Goal: Task Accomplishment & Management: Use online tool/utility

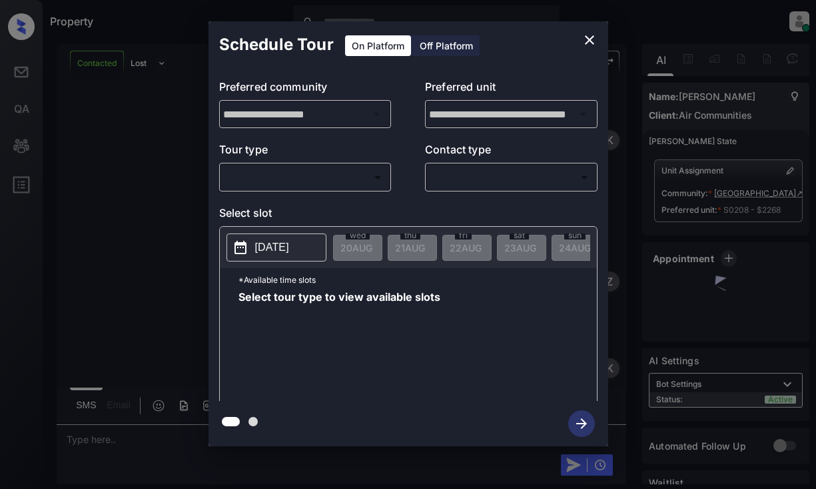
scroll to position [3402, 0]
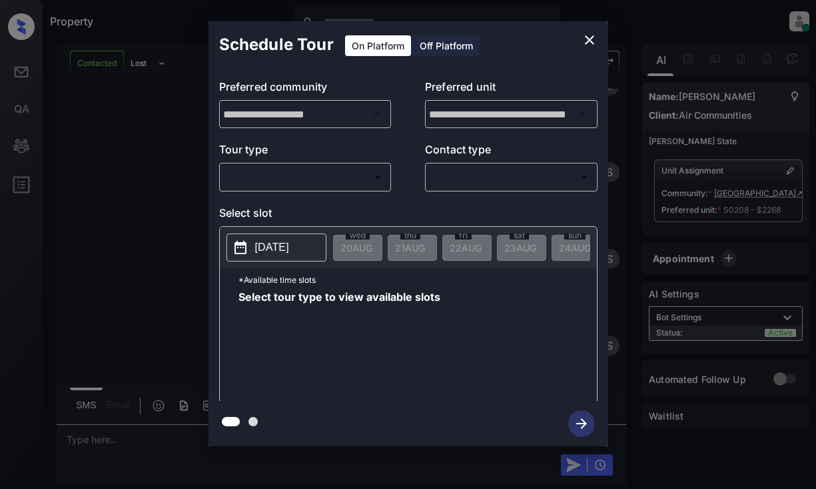
click at [347, 173] on body "Property [PERSON_NAME] Online Set yourself offline Set yourself on break Profil…" at bounding box center [408, 244] width 816 height 489
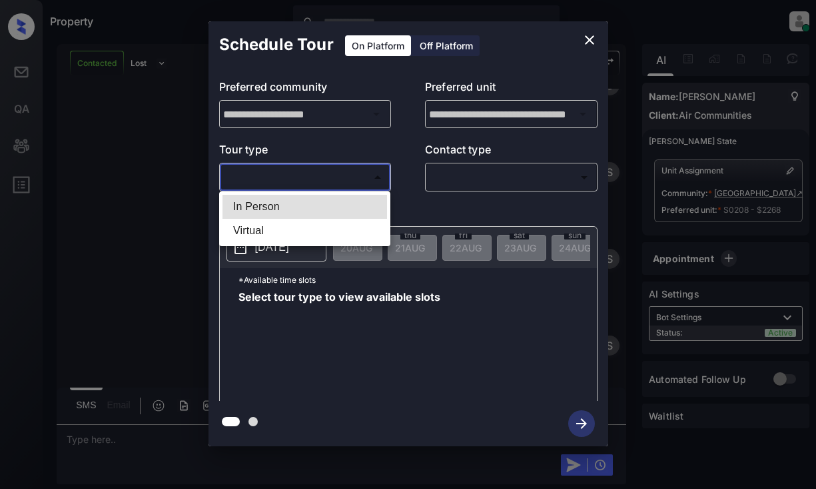
click at [331, 200] on li "In Person" at bounding box center [305, 207] width 165 height 24
type input "********"
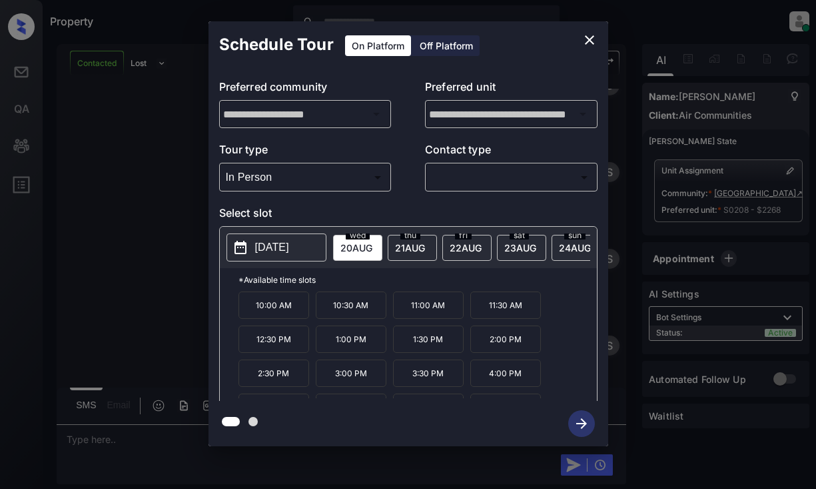
scroll to position [57, 0]
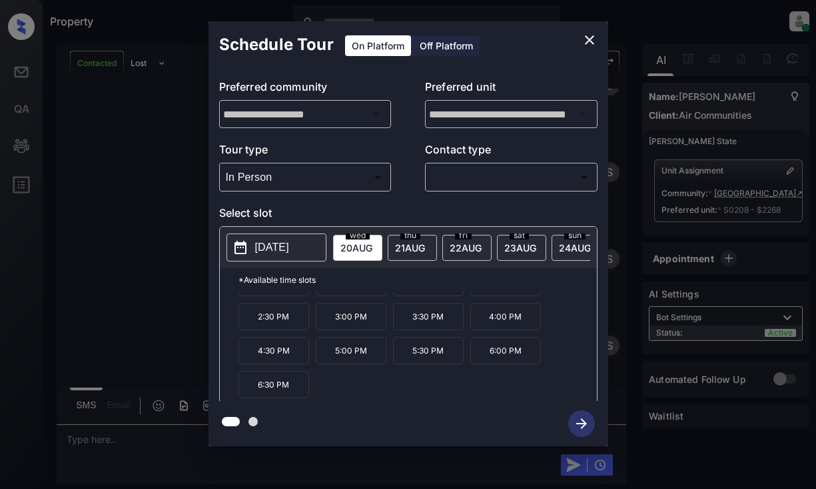
click at [589, 42] on icon "close" at bounding box center [590, 40] width 16 height 16
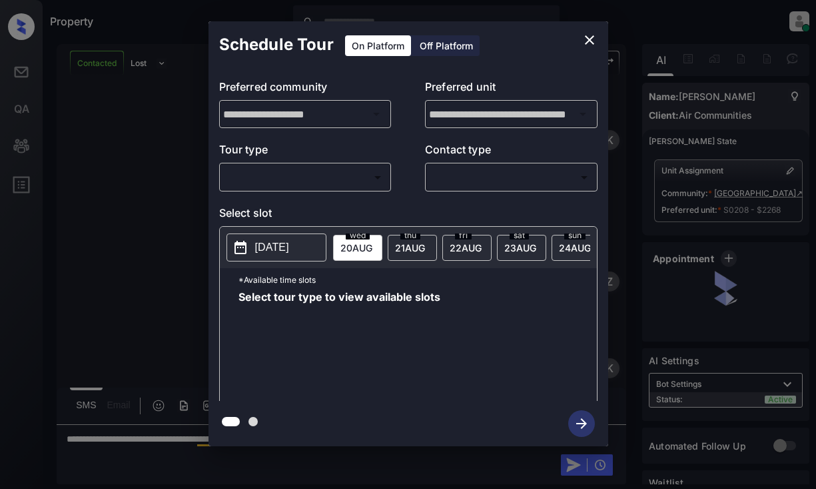
scroll to position [3402, 0]
click at [345, 178] on body "Property [PERSON_NAME] Online Set yourself offline Set yourself on break Profil…" at bounding box center [408, 244] width 816 height 489
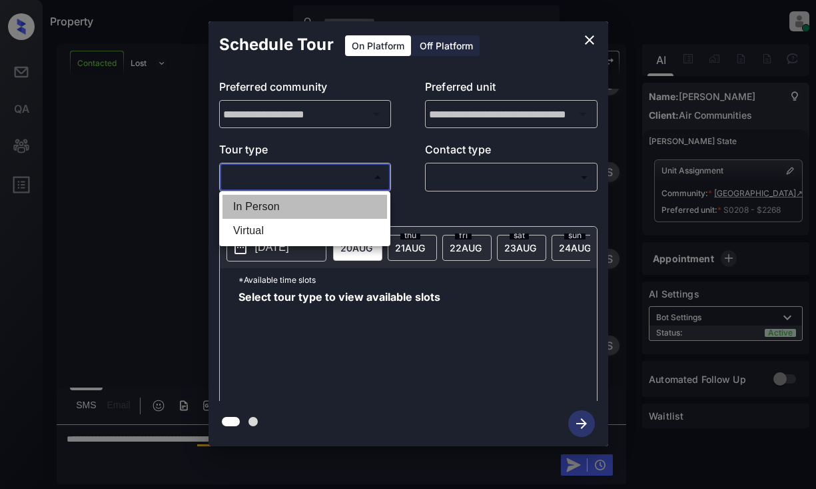
click at [346, 201] on li "In Person" at bounding box center [305, 207] width 165 height 24
type input "********"
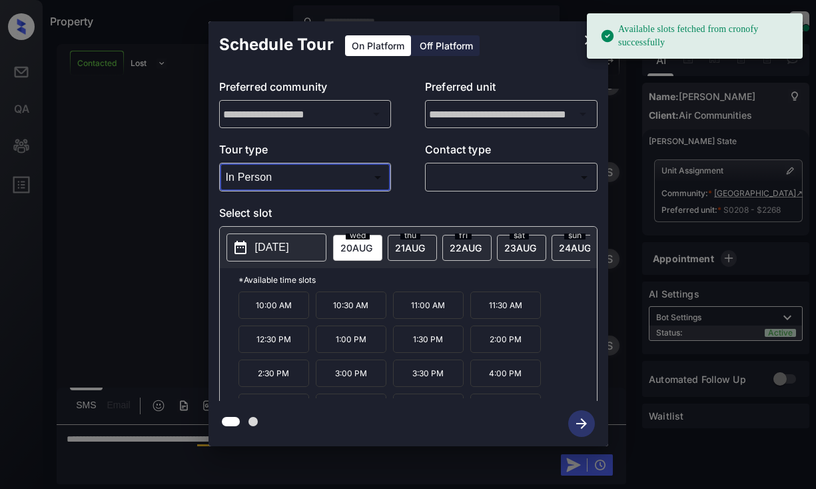
click at [289, 252] on p "[DATE]" at bounding box center [272, 247] width 34 height 16
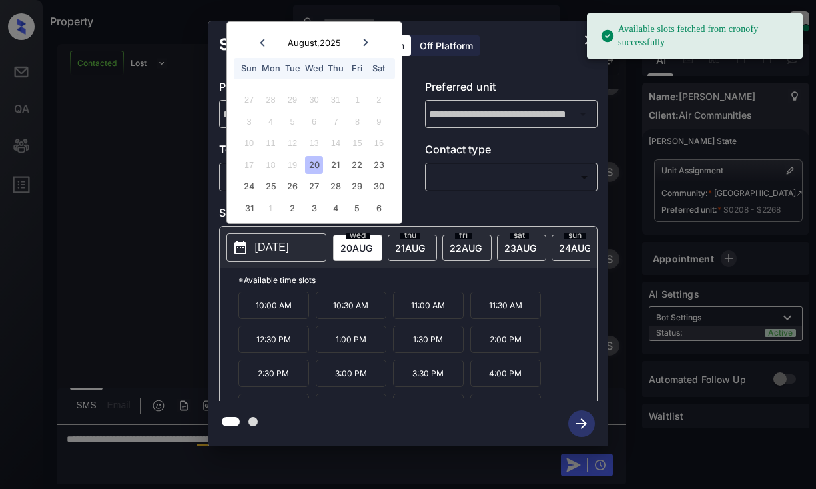
click at [289, 252] on p "[DATE]" at bounding box center [272, 247] width 34 height 16
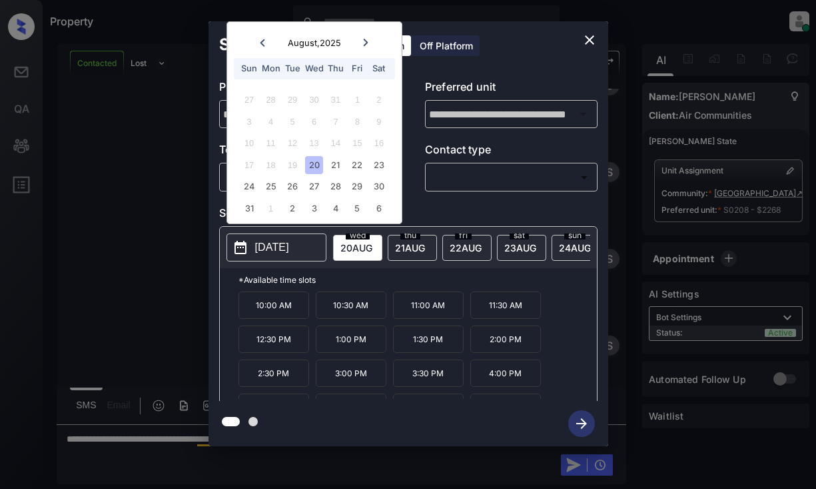
click at [400, 255] on div "thu 21 AUG" at bounding box center [412, 248] width 49 height 26
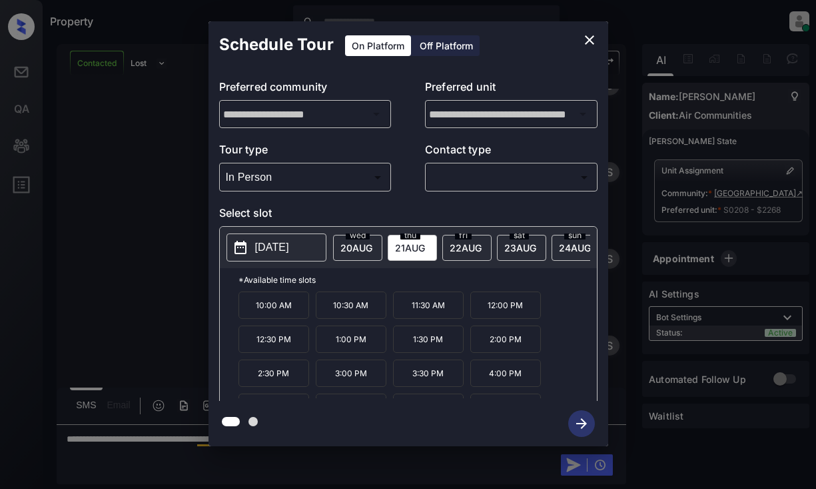
click at [592, 34] on icon "close" at bounding box center [590, 40] width 16 height 16
